Goal: Transaction & Acquisition: Purchase product/service

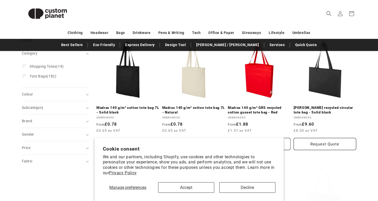
scroll to position [75, 0]
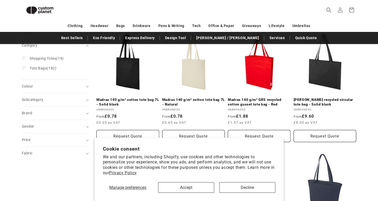
click at [237, 190] on button "Decline" at bounding box center [247, 187] width 56 height 11
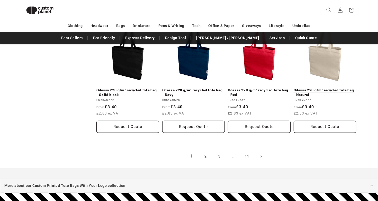
scroll to position [566, 0]
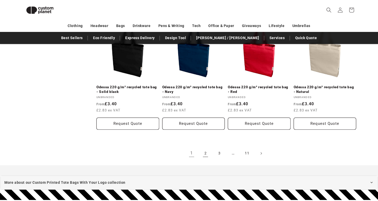
click at [205, 150] on link "2" at bounding box center [205, 153] width 11 height 11
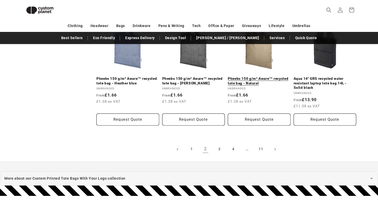
scroll to position [583, 0]
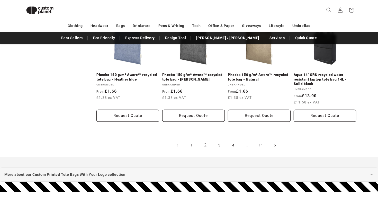
click at [222, 142] on link "3" at bounding box center [219, 145] width 11 height 11
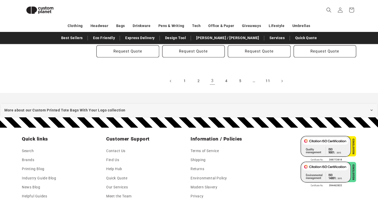
scroll to position [650, 0]
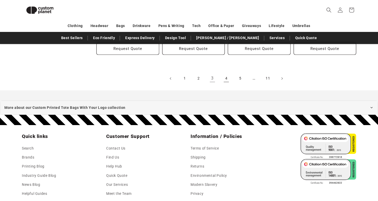
click at [227, 73] on link "4" at bounding box center [226, 78] width 11 height 11
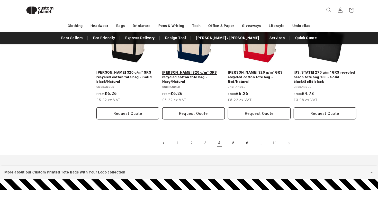
scroll to position [585, 0]
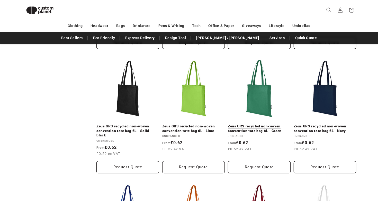
scroll to position [286, 0]
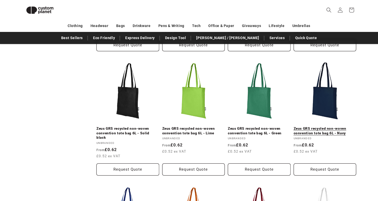
click at [329, 126] on link "Zeus GRS recycled non-woven convention tote bag 6L - Navy" at bounding box center [325, 130] width 63 height 9
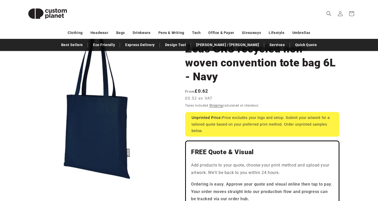
scroll to position [79, 0]
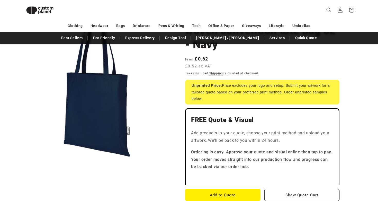
click at [22, 158] on button "Open media 1 in modal" at bounding box center [22, 158] width 0 height 0
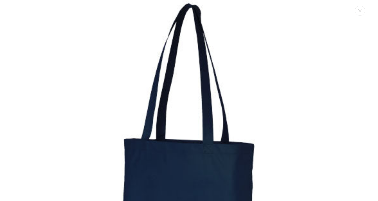
scroll to position [118, 0]
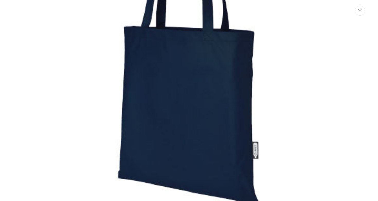
click at [52, 94] on img "Media gallery" at bounding box center [188, 48] width 321 height 321
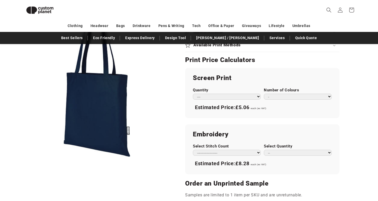
scroll to position [275, 0]
click at [207, 93] on select "*** *** *** **** **** **** ***** *****" at bounding box center [227, 96] width 68 height 6
select select "***"
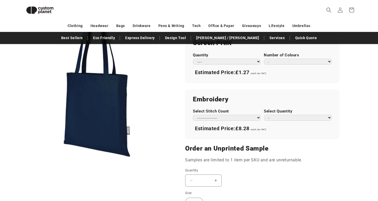
scroll to position [310, 0]
click at [213, 114] on select "**********" at bounding box center [227, 117] width 68 height 6
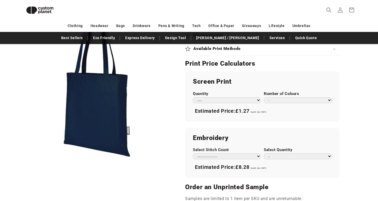
scroll to position [271, 0]
click at [273, 97] on select "* * * * * * *" at bounding box center [298, 100] width 68 height 6
select select "*"
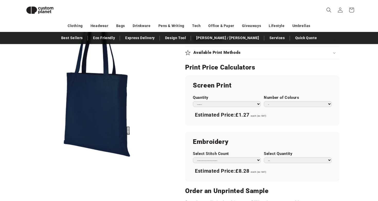
scroll to position [269, 0]
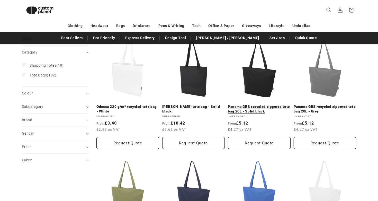
scroll to position [60, 0]
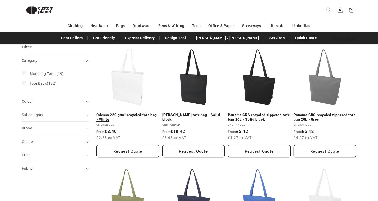
click at [132, 113] on link "Odessa 220 g/m² recycled tote bag - White" at bounding box center [127, 117] width 63 height 9
click at [327, 113] on link "Panama GRS recycled zippered tote bag 20L - Grey" at bounding box center [325, 117] width 63 height 9
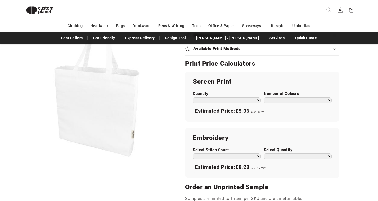
scroll to position [277, 0]
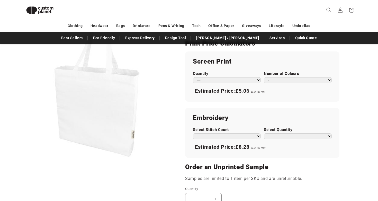
click at [211, 75] on div "Quantity *** *** *** **** **** **** ***** *****" at bounding box center [227, 77] width 68 height 12
select select "***"
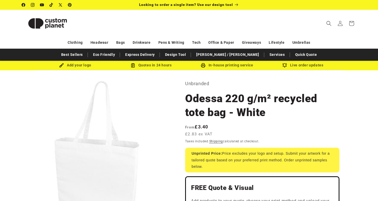
scroll to position [0, 0]
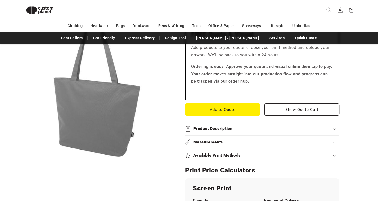
scroll to position [269, 0]
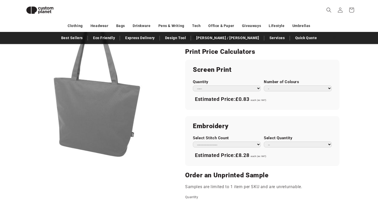
select select "***"
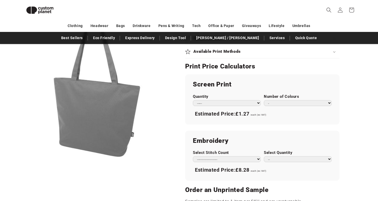
scroll to position [253, 0]
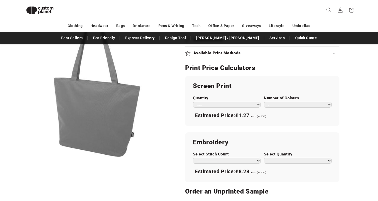
click at [22, 158] on button "Open media 1 in modal" at bounding box center [22, 158] width 0 height 0
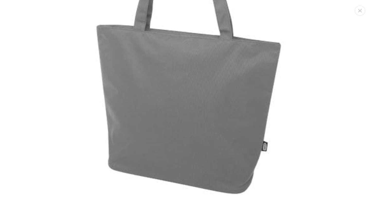
scroll to position [130, 0]
click at [67, 102] on img "Media gallery" at bounding box center [188, 36] width 321 height 321
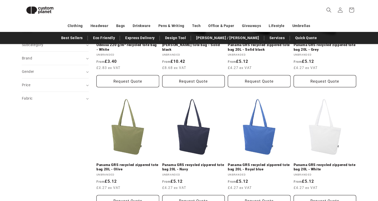
scroll to position [143, 0]
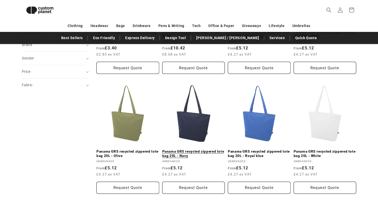
click at [189, 149] on link "Panama GRS recycled zippered tote bag 20L - Navy" at bounding box center [193, 153] width 63 height 9
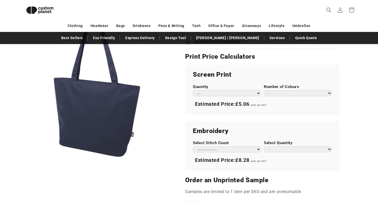
scroll to position [266, 0]
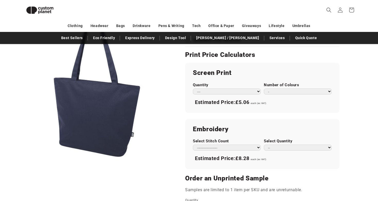
select select "***"
click at [22, 158] on button "Open media 1 in modal" at bounding box center [22, 158] width 0 height 0
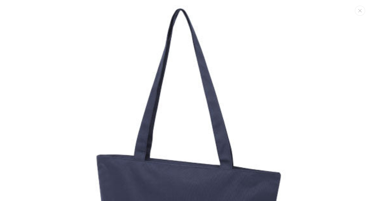
scroll to position [0, 0]
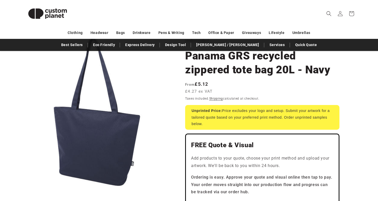
scroll to position [43, 0]
